Goal: Book appointment/travel/reservation

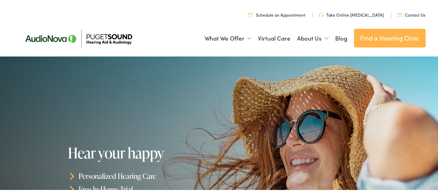
click at [374, 35] on link "Find a Hearing Clinic" at bounding box center [390, 37] width 72 height 19
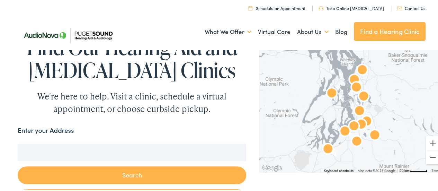
click at [348, 76] on img "AudioNova" at bounding box center [357, 87] width 22 height 22
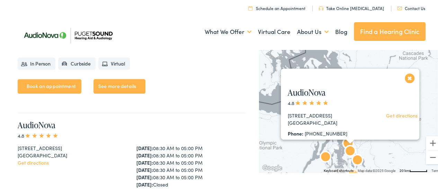
scroll to position [1729, 0]
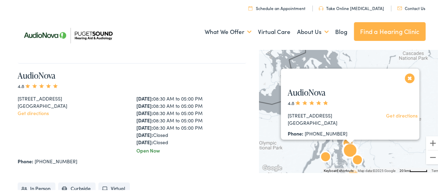
click at [230, 94] on div "Monday: 08:30 AM to 05:00 PM Tuesday: 08:30 AM to 05:00 PM Wednesday: 08:30 AM …" at bounding box center [192, 119] width 110 height 51
click at [329, 149] on img "AudioNova" at bounding box center [326, 157] width 22 height 22
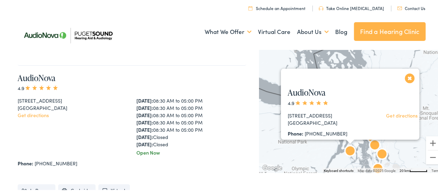
scroll to position [1904, 0]
